Goal: Task Accomplishment & Management: Manage account settings

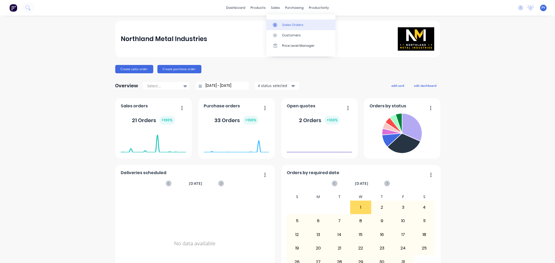
click at [284, 25] on div "Sales Orders" at bounding box center [292, 25] width 21 height 5
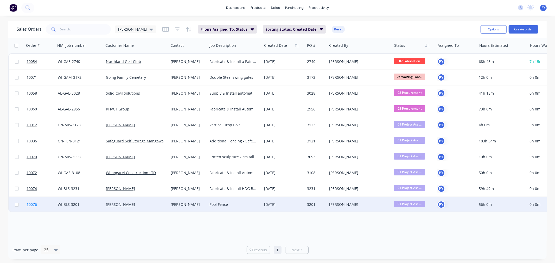
click at [34, 204] on span "10076" at bounding box center [32, 204] width 10 height 5
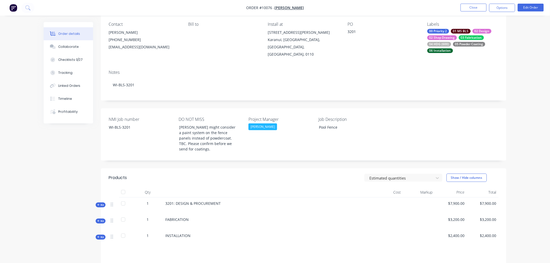
scroll to position [29, 0]
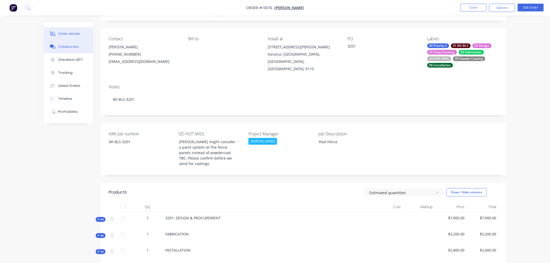
click at [61, 47] on div "Collaborate" at bounding box center [68, 46] width 21 height 5
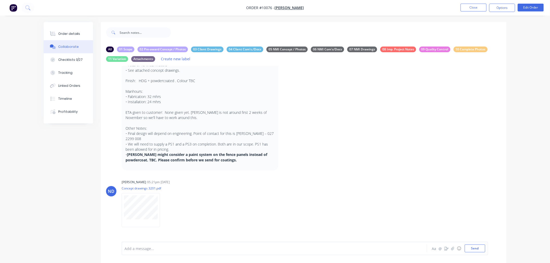
scroll to position [38, 0]
click at [469, 8] on button "Close" at bounding box center [474, 8] width 26 height 8
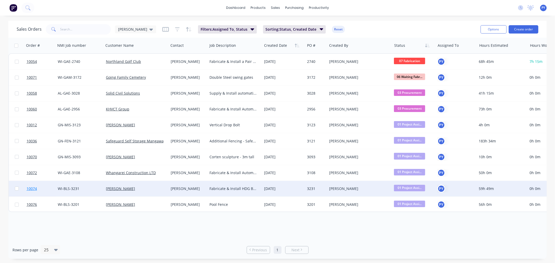
click at [33, 189] on span "10074" at bounding box center [32, 188] width 10 height 5
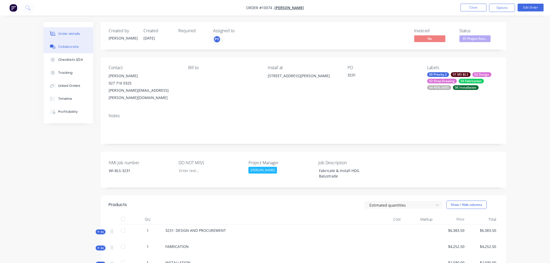
click at [63, 46] on div "Collaborate" at bounding box center [68, 46] width 21 height 5
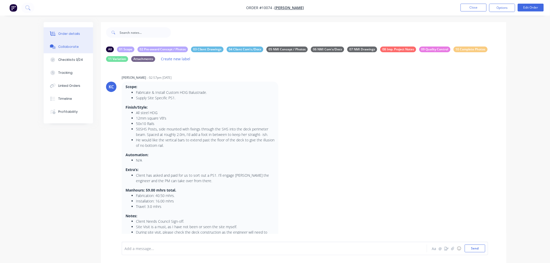
click at [61, 32] on div "Order details" at bounding box center [69, 33] width 22 height 5
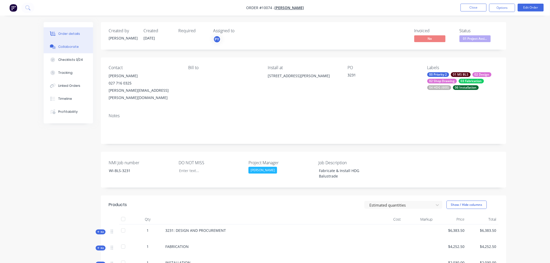
click at [63, 47] on div "Collaborate" at bounding box center [68, 46] width 21 height 5
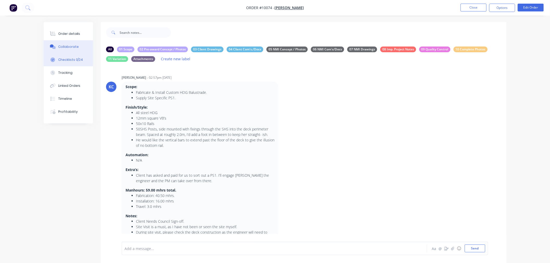
click at [63, 59] on div "Checklists 0/24" at bounding box center [70, 59] width 25 height 5
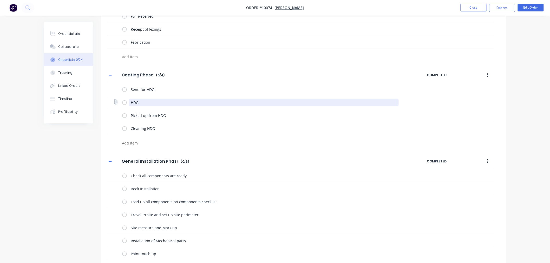
scroll to position [173, 0]
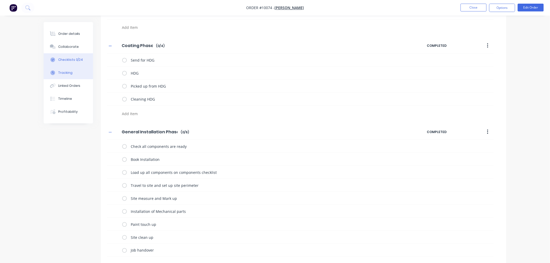
click at [66, 72] on div "Tracking" at bounding box center [65, 72] width 14 height 5
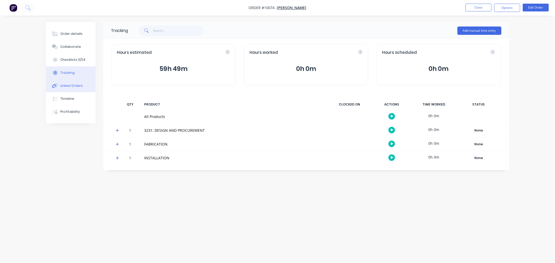
click at [69, 84] on div "Linked Orders" at bounding box center [71, 85] width 22 height 5
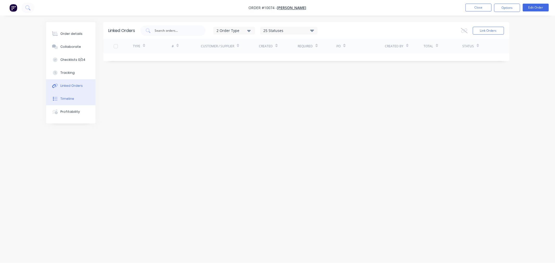
click at [69, 99] on div "Timeline" at bounding box center [67, 98] width 14 height 5
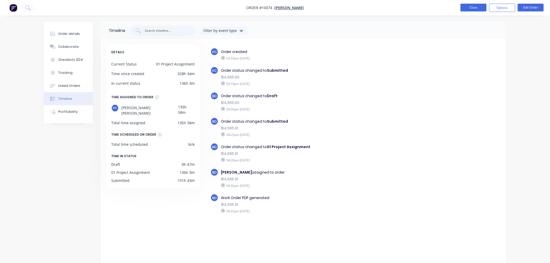
click at [472, 10] on button "Close" at bounding box center [474, 8] width 26 height 8
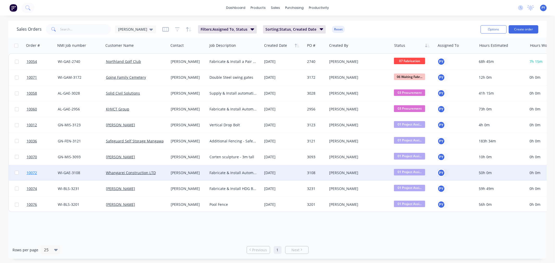
click at [30, 172] on span "10072" at bounding box center [32, 172] width 10 height 5
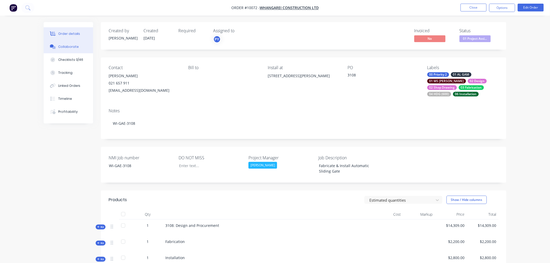
click at [66, 46] on div "Collaborate" at bounding box center [68, 46] width 21 height 5
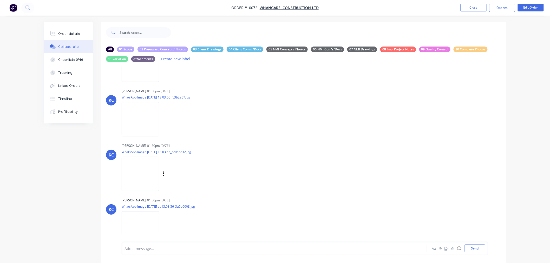
scroll to position [404, 0]
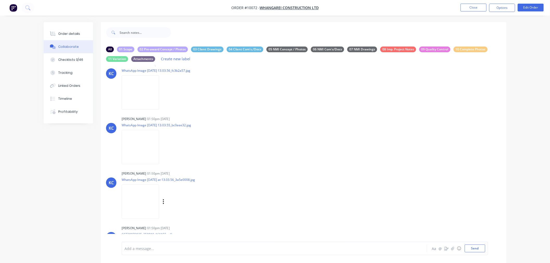
click at [148, 199] on img at bounding box center [140, 202] width 37 height 34
click at [159, 150] on img at bounding box center [140, 147] width 37 height 34
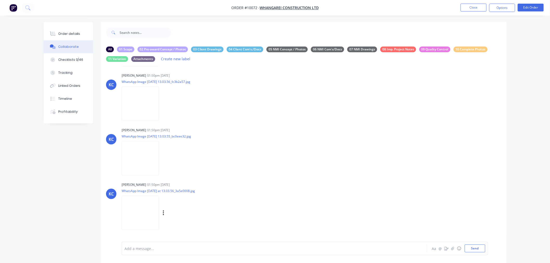
scroll to position [393, 0]
click at [144, 107] on img at bounding box center [140, 104] width 37 height 34
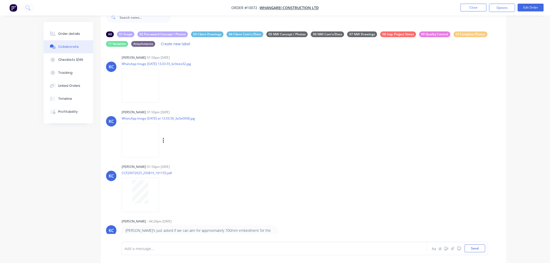
scroll to position [17, 0]
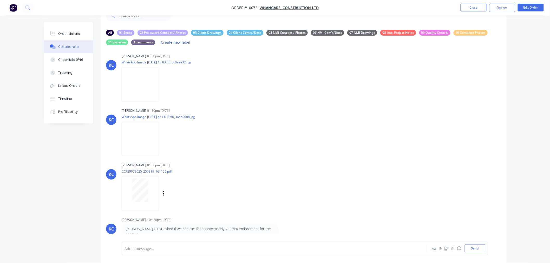
click at [158, 195] on div at bounding box center [140, 193] width 37 height 34
click at [158, 85] on img at bounding box center [140, 84] width 37 height 34
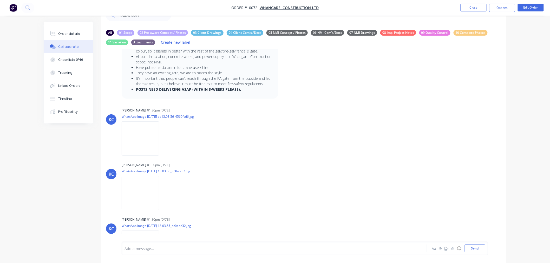
scroll to position [219, 0]
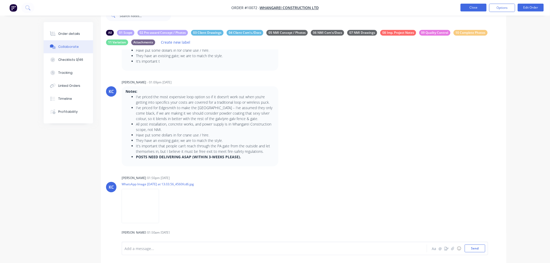
click at [474, 7] on button "Close" at bounding box center [474, 8] width 26 height 8
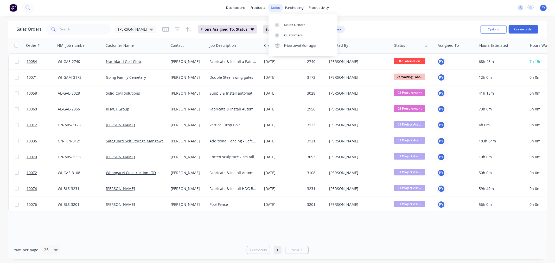
click at [277, 7] on div "sales" at bounding box center [275, 8] width 14 height 8
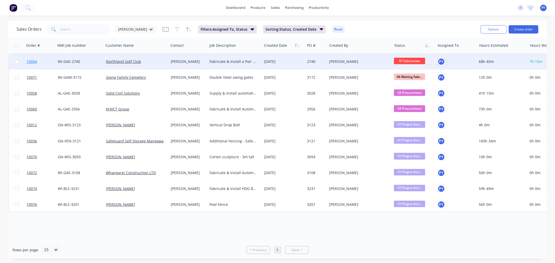
click at [30, 61] on span "10054" at bounding box center [32, 61] width 10 height 5
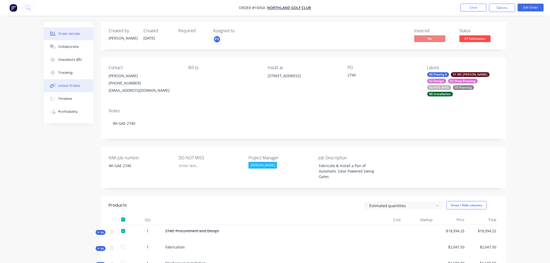
click at [67, 86] on div "Linked Orders" at bounding box center [69, 85] width 22 height 5
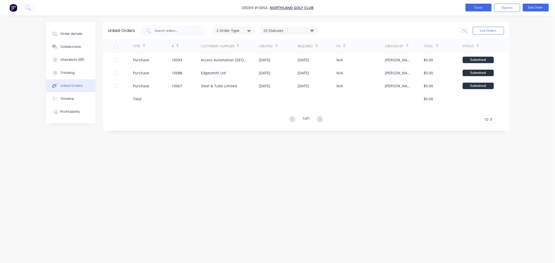
click at [479, 6] on button "Close" at bounding box center [478, 8] width 26 height 8
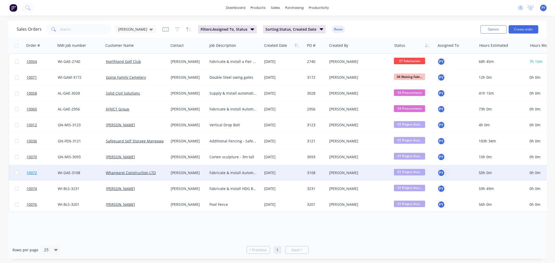
click at [31, 173] on span "10072" at bounding box center [32, 172] width 10 height 5
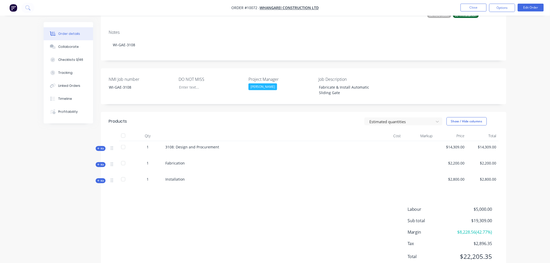
scroll to position [87, 0]
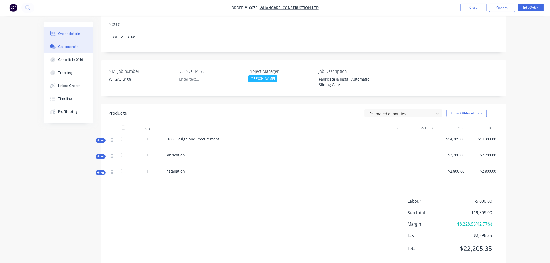
click at [64, 49] on div "Collaborate" at bounding box center [68, 46] width 21 height 5
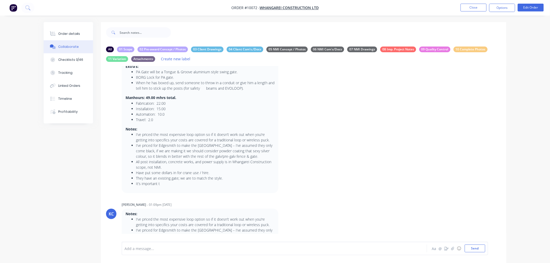
scroll to position [115, 0]
click at [476, 8] on button "Close" at bounding box center [474, 8] width 26 height 8
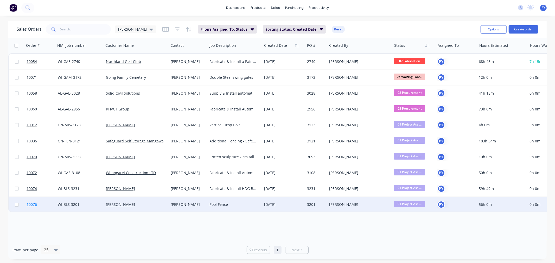
click at [31, 205] on span "10076" at bounding box center [32, 204] width 10 height 5
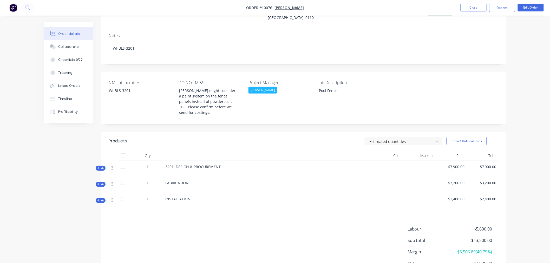
scroll to position [87, 0]
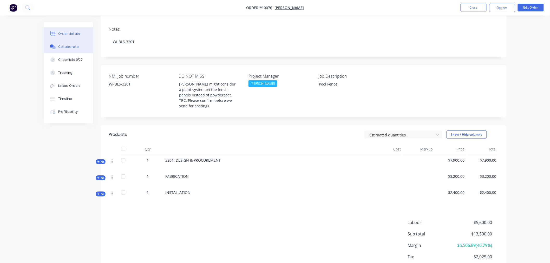
click at [61, 46] on div "Collaborate" at bounding box center [68, 46] width 21 height 5
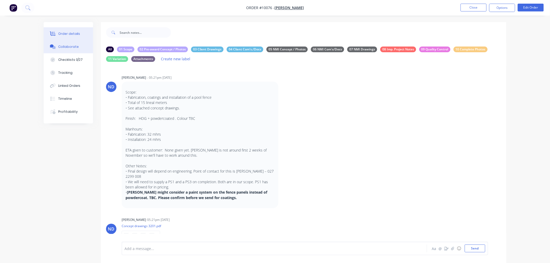
click at [63, 33] on div "Order details" at bounding box center [69, 33] width 22 height 5
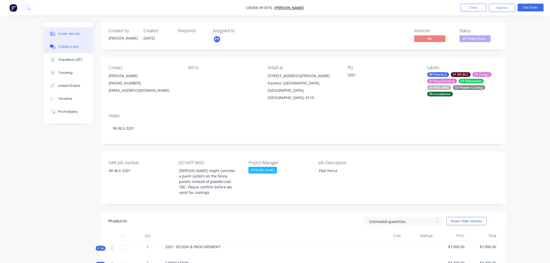
click at [66, 48] on div "Collaborate" at bounding box center [68, 46] width 21 height 5
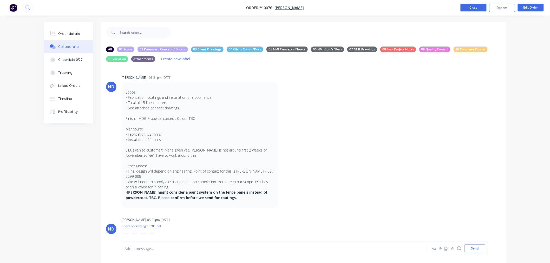
click at [476, 8] on button "Close" at bounding box center [474, 8] width 26 height 8
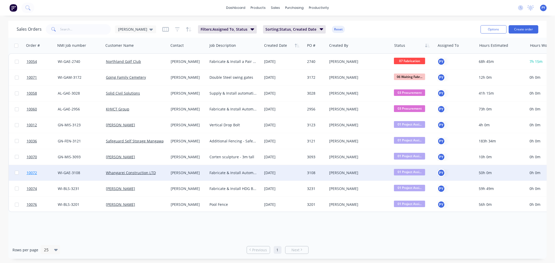
click at [29, 172] on span "10072" at bounding box center [32, 172] width 10 height 5
